Goal: Transaction & Acquisition: Obtain resource

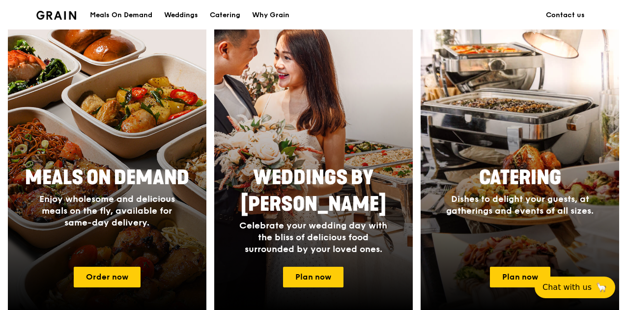
scroll to position [428, 0]
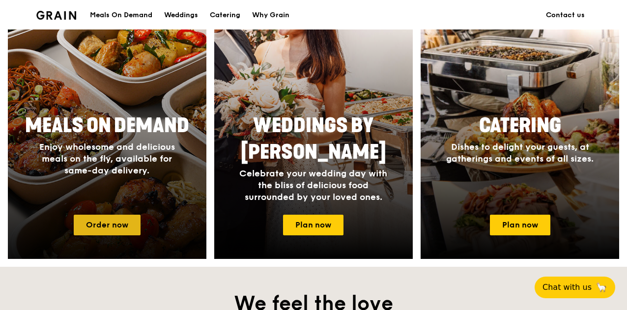
click at [123, 215] on link "Order now" at bounding box center [107, 225] width 67 height 21
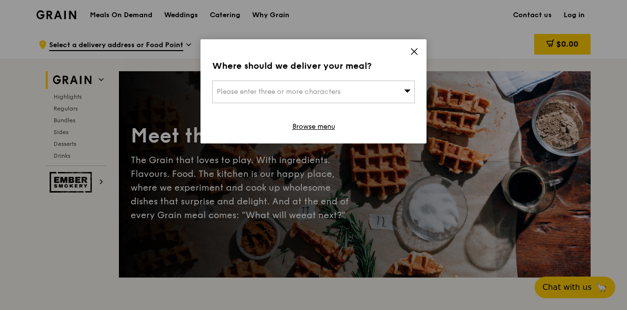
click at [411, 54] on icon at bounding box center [414, 52] width 6 height 6
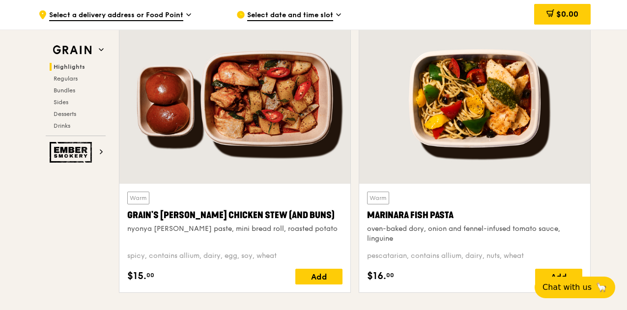
scroll to position [345, 0]
drag, startPoint x: 626, startPoint y: 36, endPoint x: 621, endPoint y: 50, distance: 14.1
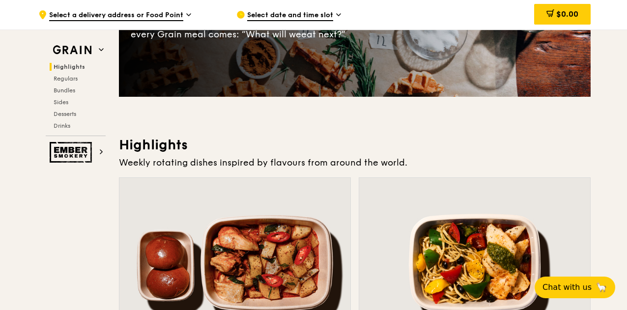
scroll to position [109, 0]
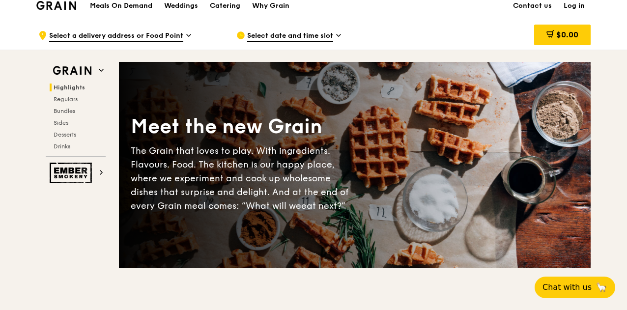
scroll to position [0, 0]
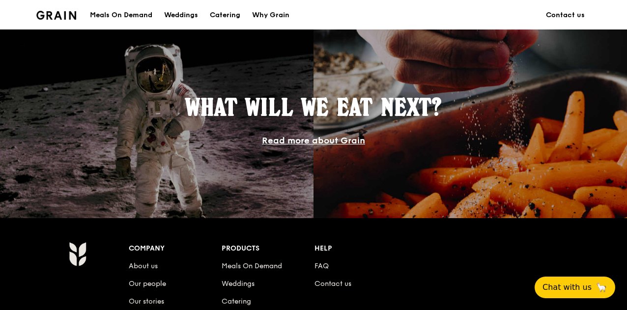
scroll to position [802, 0]
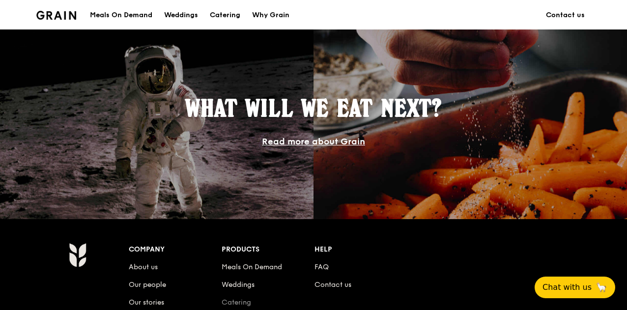
click at [229, 298] on link "Catering" at bounding box center [236, 302] width 29 height 8
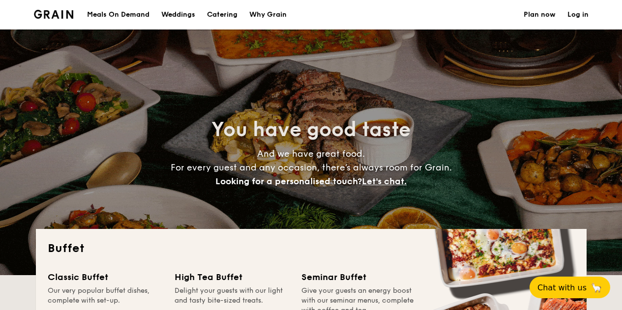
select select
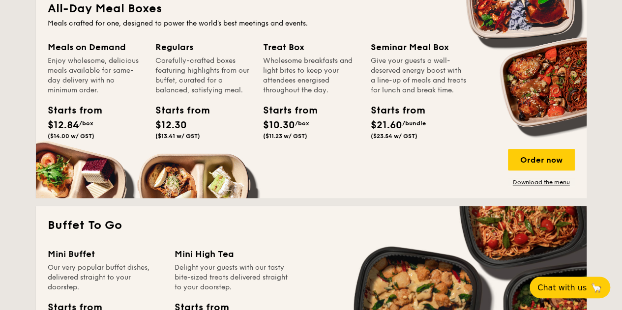
scroll to position [437, 0]
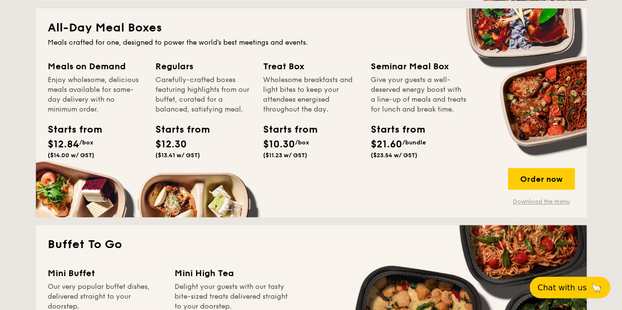
click at [520, 203] on link "Download the menu" at bounding box center [541, 202] width 67 height 8
